Goal: Task Accomplishment & Management: Complete application form

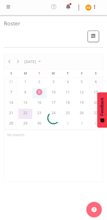
click at [9, 6] on span at bounding box center [8, 7] width 6 height 6
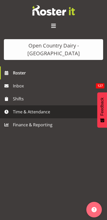
click at [17, 108] on span "Time & Attendance" at bounding box center [55, 112] width 84 height 8
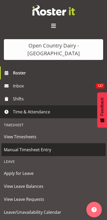
click at [7, 146] on span "Manual Timesheet Entry" at bounding box center [53, 150] width 99 height 8
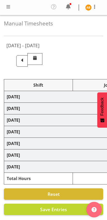
select select "78954"
select select "78987"
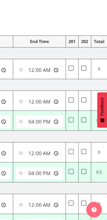
scroll to position [0, 234]
click at [25, 124] on input "16:00:00" at bounding box center [39, 121] width 47 height 12
type input "15:00:00"
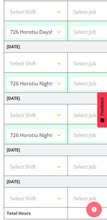
scroll to position [222, 0]
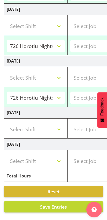
click at [60, 208] on span "Save Entries" at bounding box center [53, 206] width 27 height 6
select select "78954"
type input "06:30:00"
type input "15:00:00"
select select "78954"
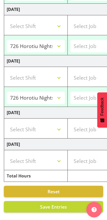
type input "06:30:00"
type input "16:00:00"
select select "78987"
type input "16:45:00"
type input "04:00:00"
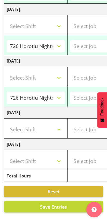
select select "78987"
type input "16:45:00"
type input "04:00:00"
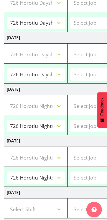
select select "78954"
select select "78987"
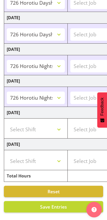
click at [66, 207] on span "Save Entries" at bounding box center [53, 206] width 27 height 6
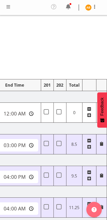
scroll to position [0, 259]
